Goal: Information Seeking & Learning: Learn about a topic

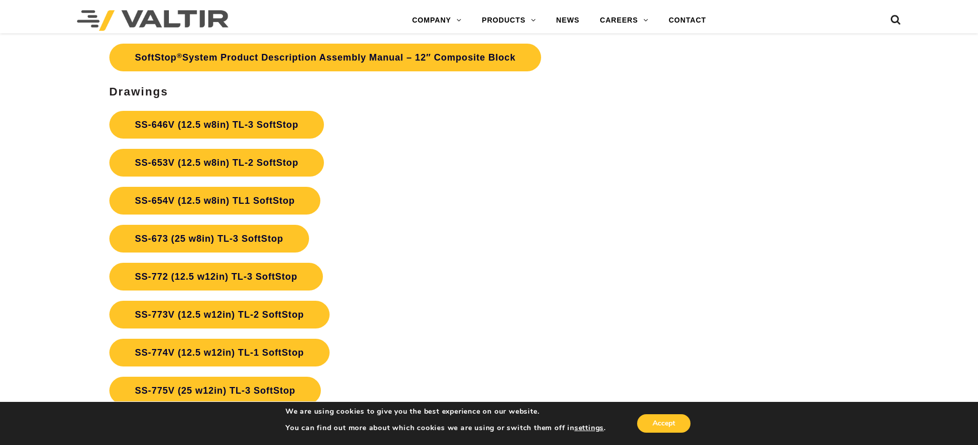
scroll to position [3851, 0]
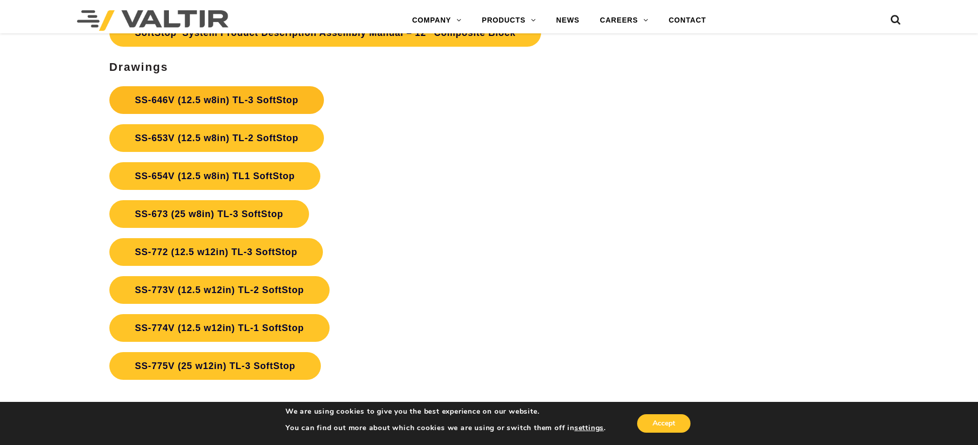
click at [270, 99] on link "SS-646V (12.5 w8in) TL-3 SoftStop" at bounding box center [216, 100] width 215 height 28
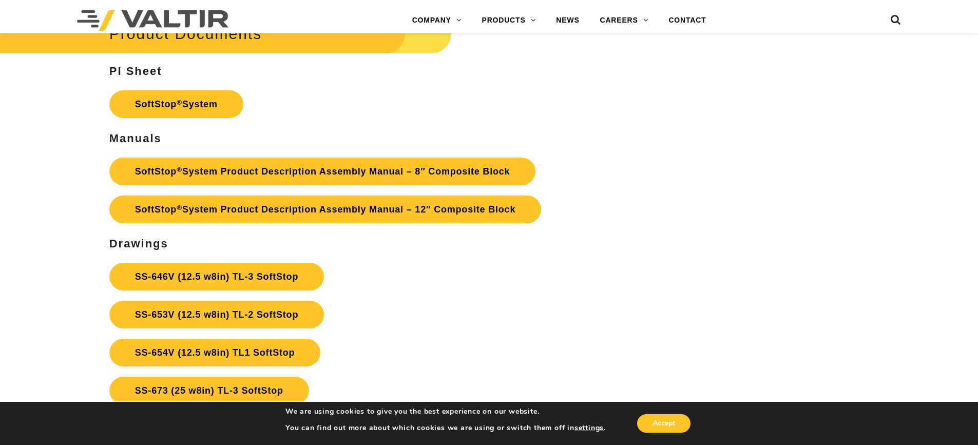
scroll to position [3594, 0]
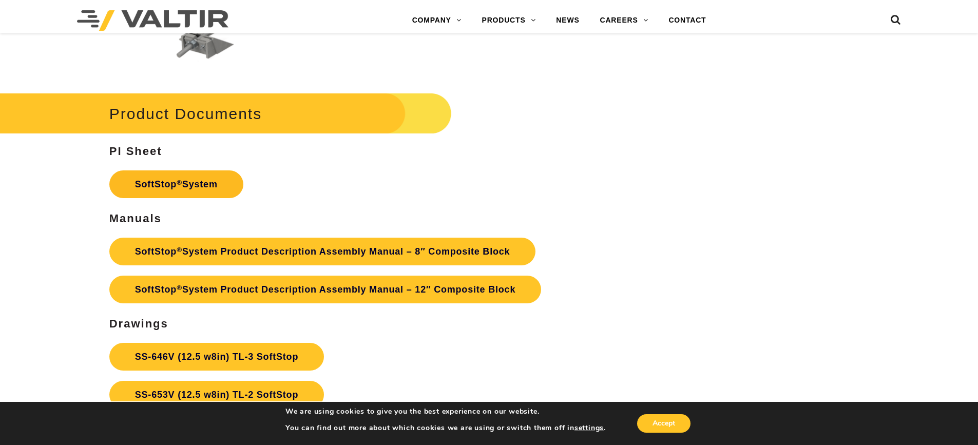
click at [159, 178] on link "SoftStop ® System" at bounding box center [176, 184] width 134 height 28
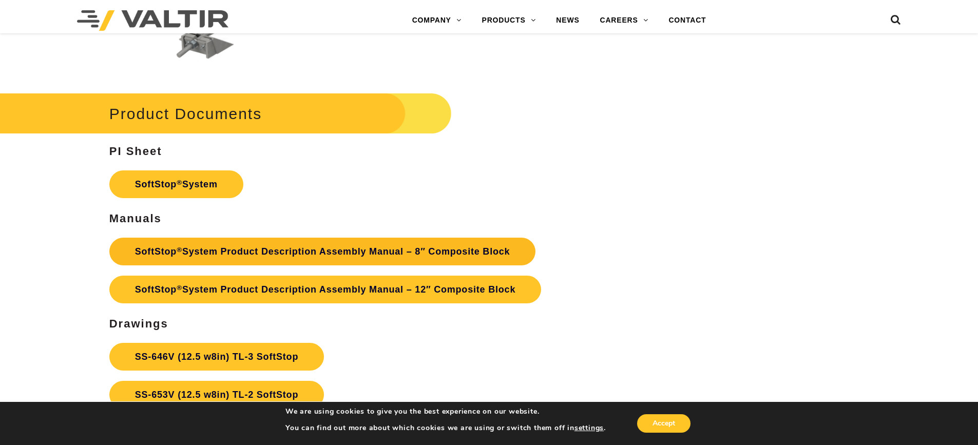
click at [253, 251] on link "SoftStop ® System Product Description Assembly Manual – 8″ Composite Block" at bounding box center [322, 252] width 427 height 28
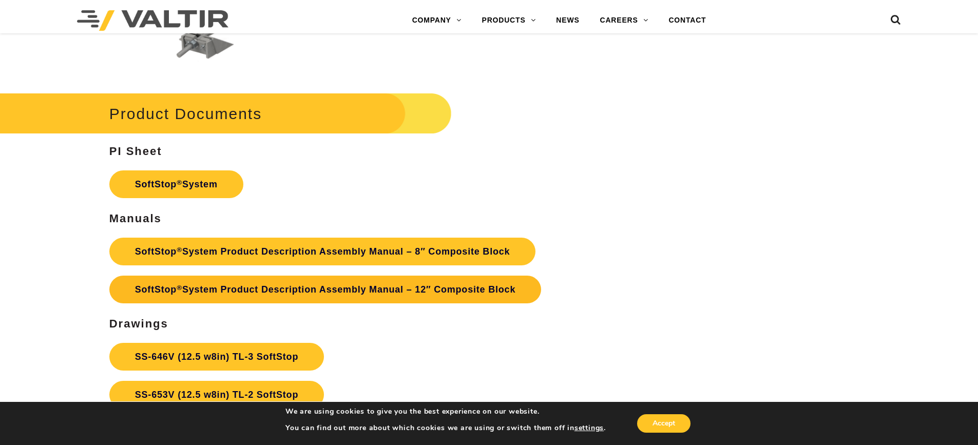
click at [249, 285] on link "SoftStop ® System Product Description Assembly Manual – 12″ Composite Block" at bounding box center [325, 290] width 432 height 28
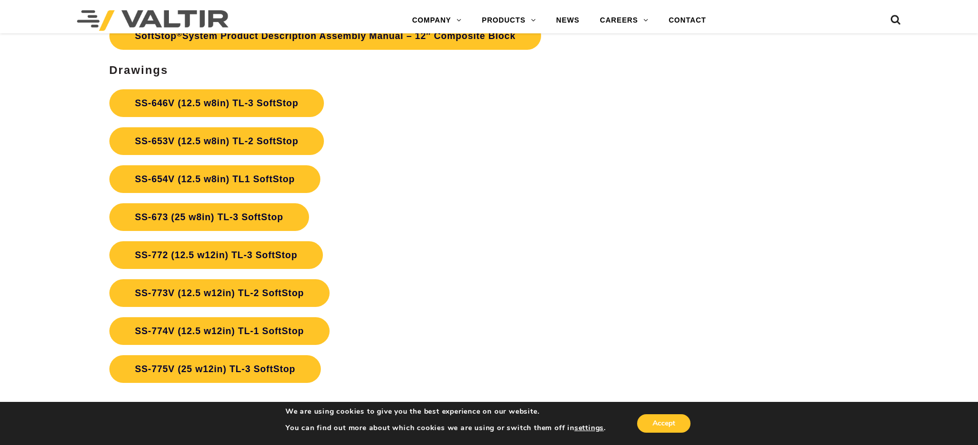
scroll to position [3851, 0]
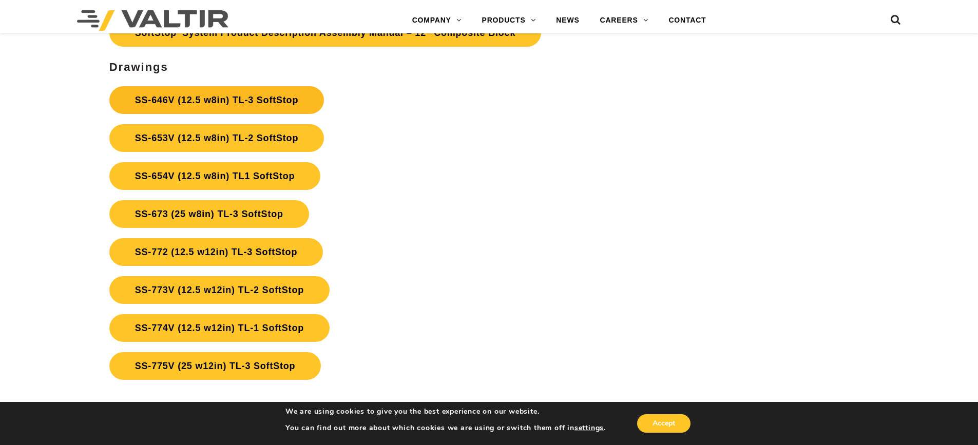
click at [185, 99] on link "SS-646V (12.5 w8in) TL-3 SoftStop" at bounding box center [216, 100] width 215 height 28
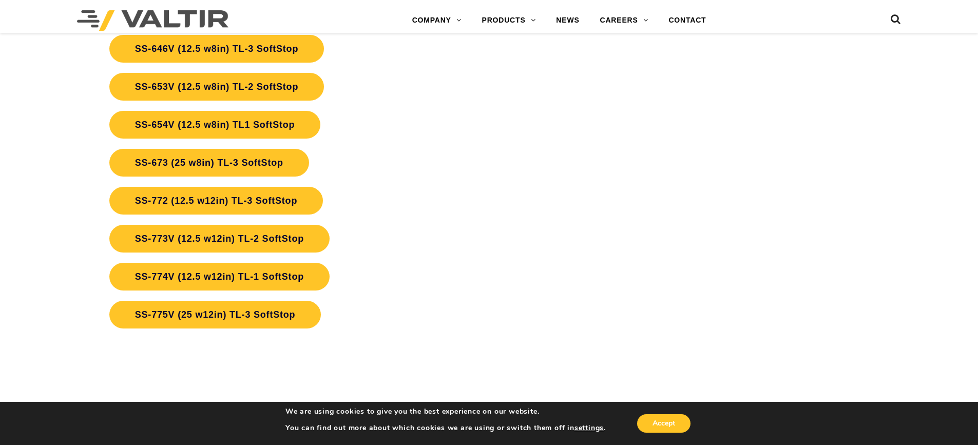
scroll to position [3851, 0]
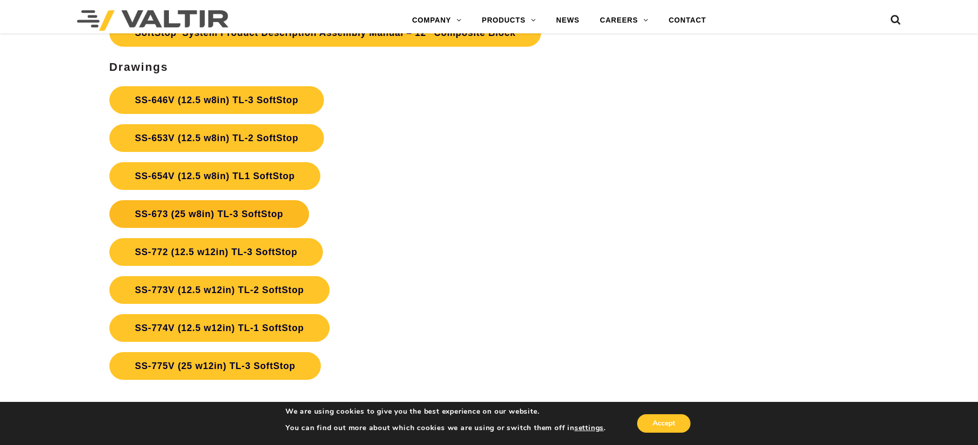
click at [272, 214] on link "SS-673 (25 w8in) TL-3 SoftStop" at bounding box center [209, 214] width 200 height 28
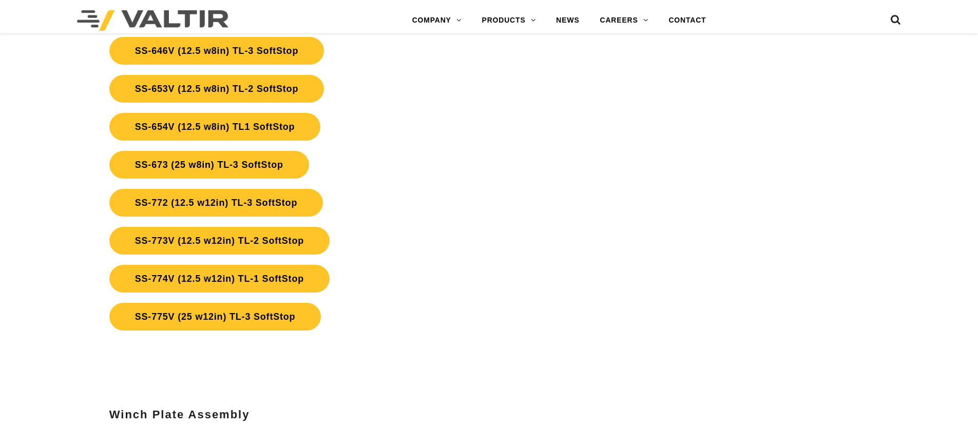
scroll to position [3851, 0]
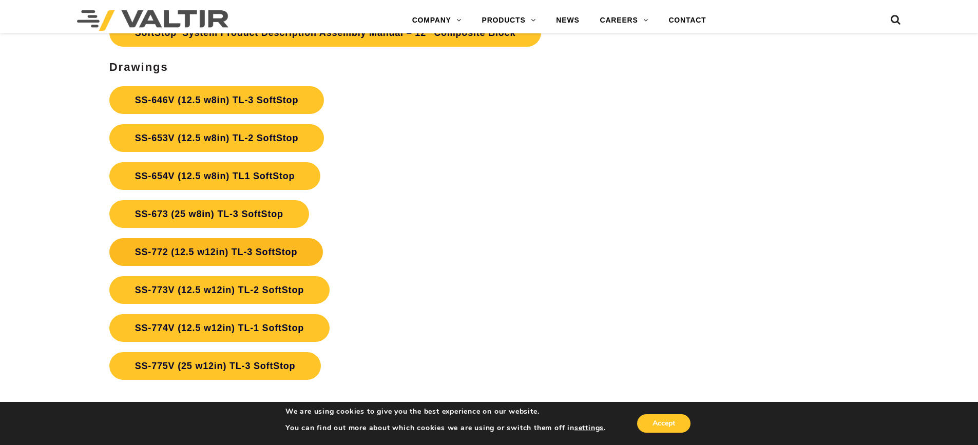
click at [272, 253] on link "SS-772 (12.5 w12in) TL-3 SoftStop" at bounding box center [216, 252] width 214 height 28
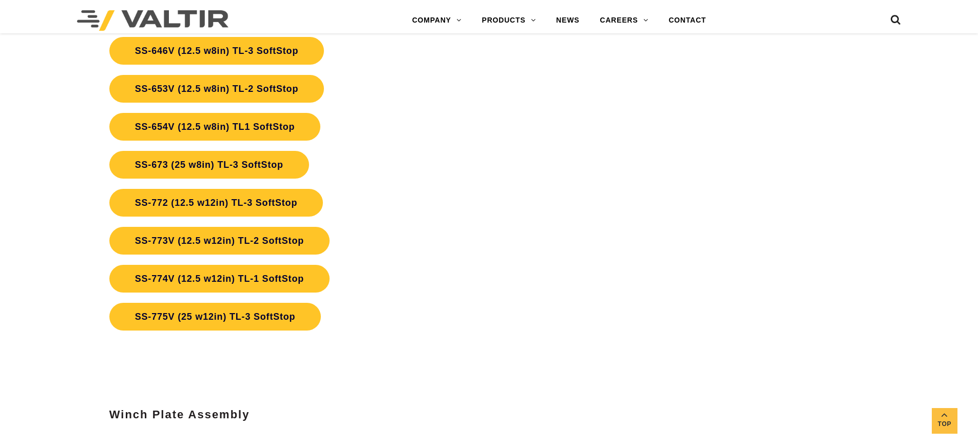
scroll to position [3851, 0]
